Goal: Task Accomplishment & Management: Use online tool/utility

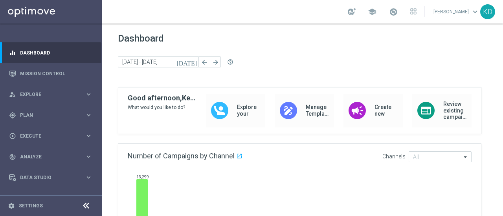
click at [472, 13] on span "keyboard_arrow_down" at bounding box center [474, 11] width 9 height 9
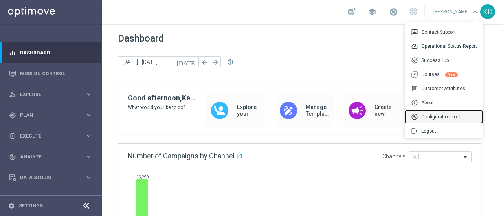
click at [436, 114] on div "build_circle Configuration Tool" at bounding box center [443, 117] width 78 height 14
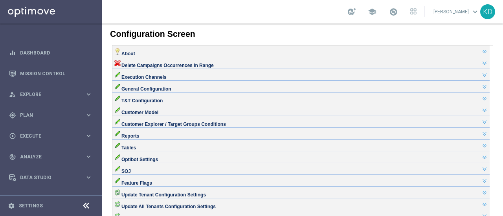
click at [170, 89] on div "General Configuration" at bounding box center [300, 86] width 373 height 6
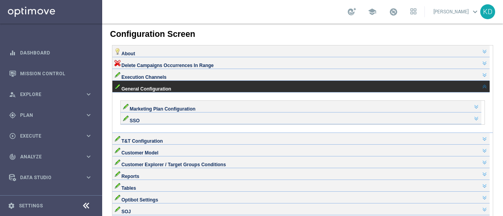
click at [165, 77] on div "Execution Channels" at bounding box center [300, 74] width 373 height 6
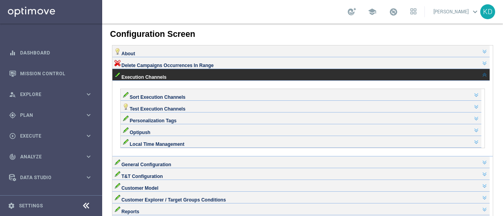
click at [174, 121] on div "Personalization Tags" at bounding box center [300, 118] width 356 height 6
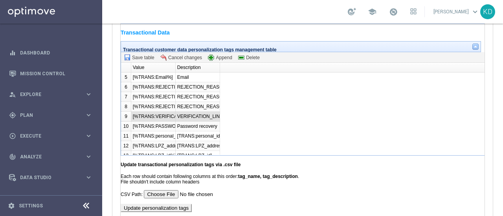
scroll to position [74, 0]
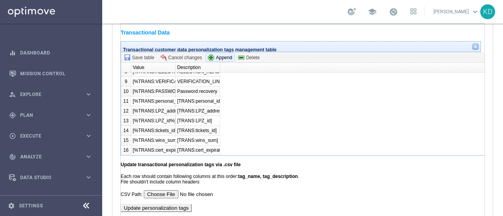
click at [217, 61] on span "Append" at bounding box center [220, 58] width 24 height 6
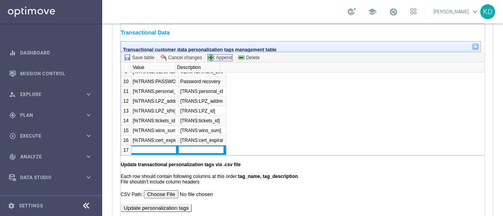
click at [150, 154] on input "text" at bounding box center [153, 149] width 45 height 7
paste input "[%TRANS:win_date%]"
type input "[%TRANS:win_date%]"
click at [192, 154] on input "text" at bounding box center [201, 149] width 45 height 7
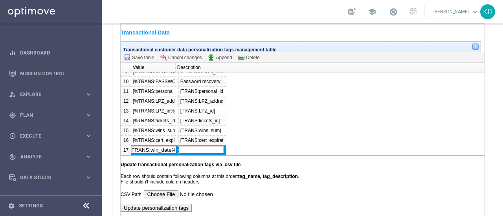
scroll to position [0, 0]
paste input "[%TRANS:win_date%]"
drag, startPoint x: 218, startPoint y: 194, endPoint x: 222, endPoint y: 195, distance: 4.0
click at [222, 154] on input "[%TRANS:win_date%]" at bounding box center [201, 149] width 45 height 7
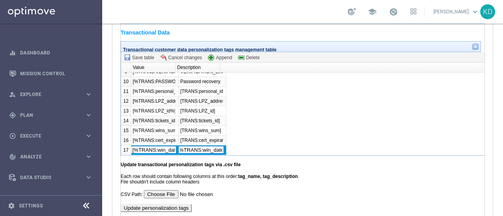
scroll to position [0, 0]
click at [180, 154] on input "[%TRANS:win_date]" at bounding box center [201, 149] width 45 height 7
type input "[TRANS:win_date]"
click at [271, 155] on div "[%TRANS:FIRST_NAME%] First Name [%TRANS:Surname%] Surname [%TRANS:Deposit_Saldo…" at bounding box center [308, 114] width 354 height 82
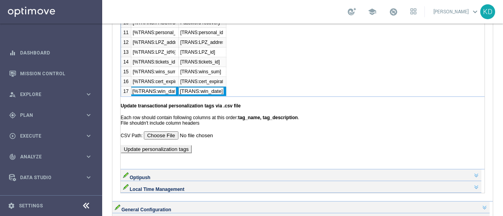
scroll to position [903, 0]
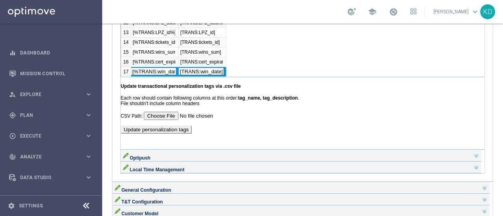
click at [170, 134] on input "Update personalization tags" at bounding box center [156, 130] width 71 height 8
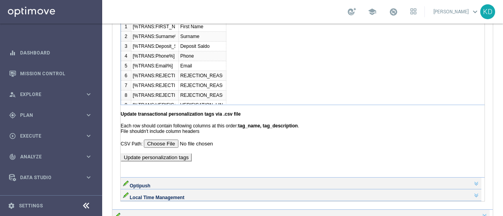
scroll to position [864, 0]
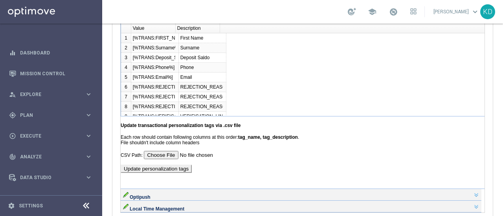
click at [139, 22] on span "Save table" at bounding box center [139, 18] width 30 height 6
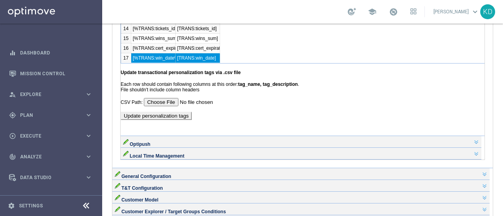
scroll to position [942, 0]
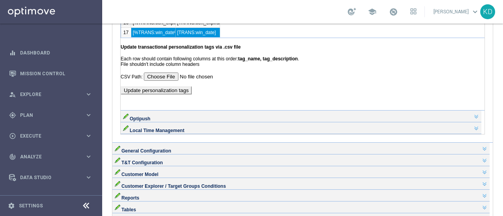
click at [156, 95] on input "Update personalization tags" at bounding box center [156, 90] width 71 height 8
click at [87, 111] on icon "keyboard_arrow_right" at bounding box center [88, 114] width 7 height 7
click at [44, 155] on span "Templates" at bounding box center [49, 155] width 56 height 5
click at [38, 167] on link "Optimail" at bounding box center [52, 167] width 57 height 6
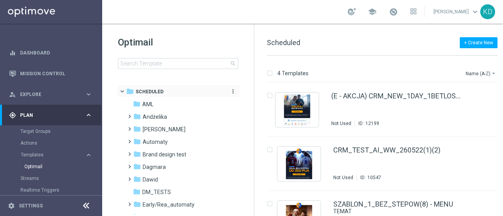
click at [145, 90] on span "Scheduled" at bounding box center [149, 91] width 28 height 7
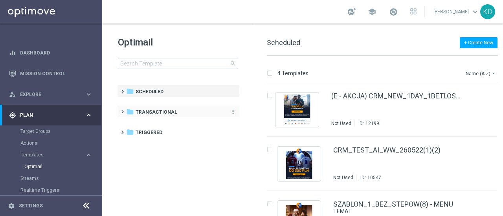
click at [144, 112] on span "Transactional" at bounding box center [156, 112] width 42 height 7
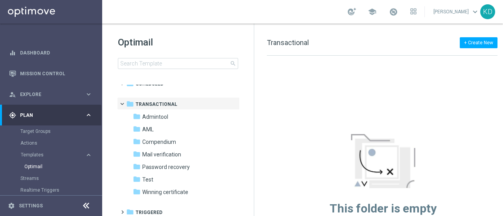
scroll to position [11, 0]
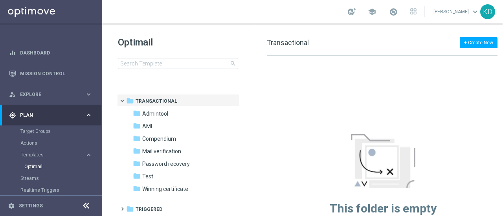
click at [292, 129] on div "This folder is empty New Template" at bounding box center [382, 144] width 257 height 177
click at [492, 41] on button "+ Create New" at bounding box center [478, 42] width 38 height 11
click at [463, 54] on span "New Template" at bounding box center [455, 56] width 31 height 5
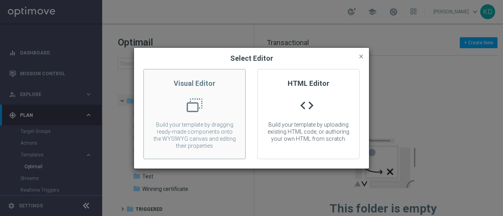
click at [172, 105] on div at bounding box center [194, 109] width 101 height 22
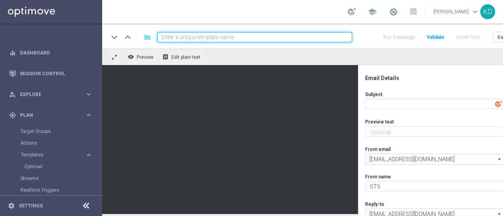
scroll to position [0, 49]
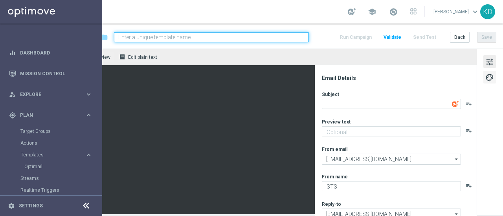
click at [485, 80] on span "palette" at bounding box center [489, 78] width 9 height 10
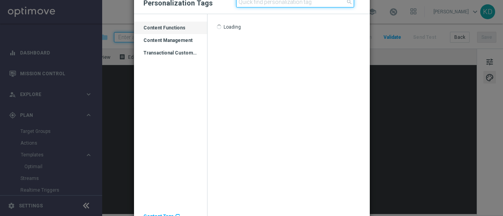
click at [257, 3] on input at bounding box center [295, 1] width 118 height 11
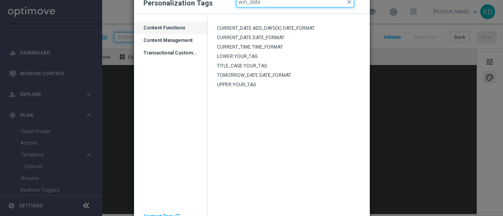
type input "win_date"
click at [256, 2] on input at bounding box center [295, 1] width 118 height 11
type input "win_date"
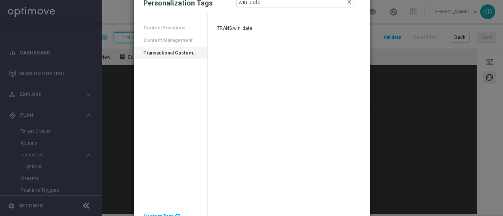
click at [346, 2] on span "close" at bounding box center [349, 2] width 6 height 6
click at [398, 101] on modal-container "Personalization Tags search close Drag here to set row groups Drag here to set …" at bounding box center [251, 108] width 503 height 216
